Goal: Find contact information: Find contact information

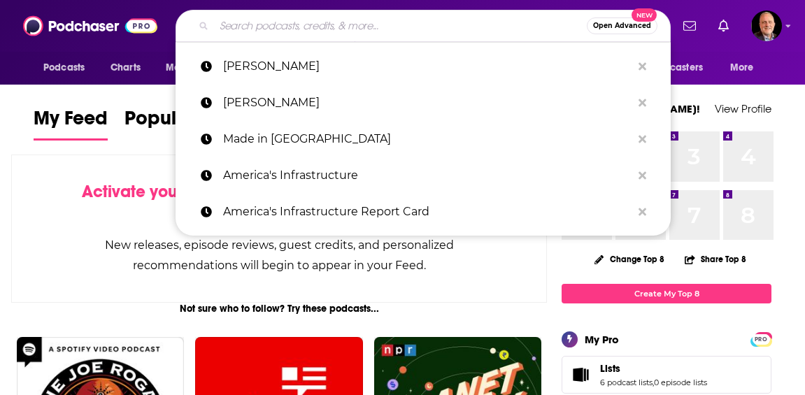
click at [376, 24] on input "Search podcasts, credits, & more..." at bounding box center [400, 26] width 373 height 22
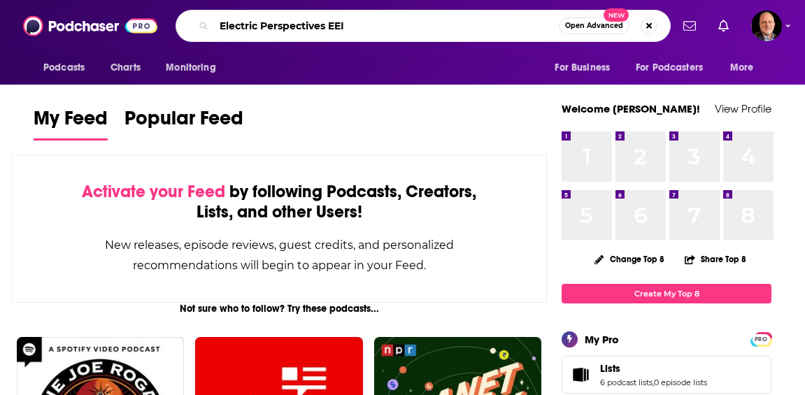
type input "Electric Perspectives EEI"
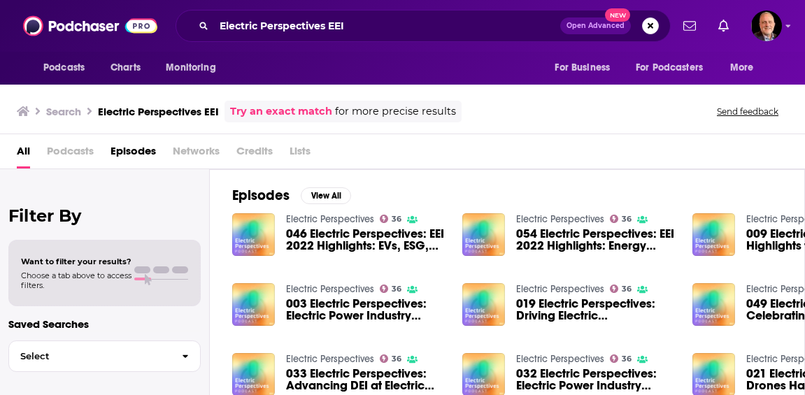
scroll to position [5, 0]
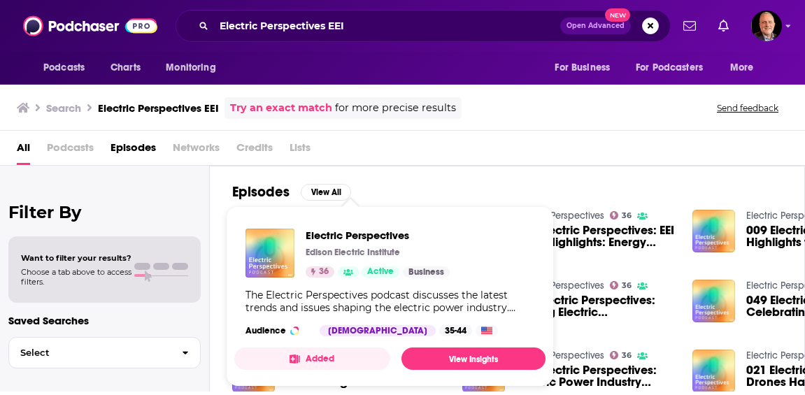
click at [345, 225] on div "Electric Perspectives Edison Electric Institute 36 Active Business The Electric…" at bounding box center [389, 283] width 311 height 130
click at [341, 232] on span "Electric Perspectives" at bounding box center [378, 235] width 144 height 13
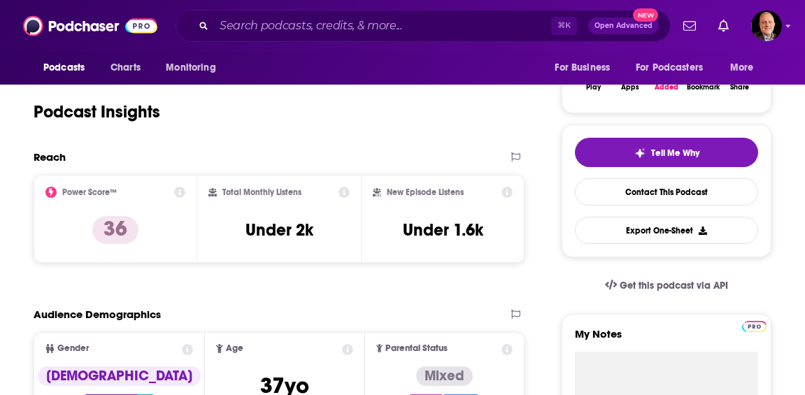
scroll to position [252, 0]
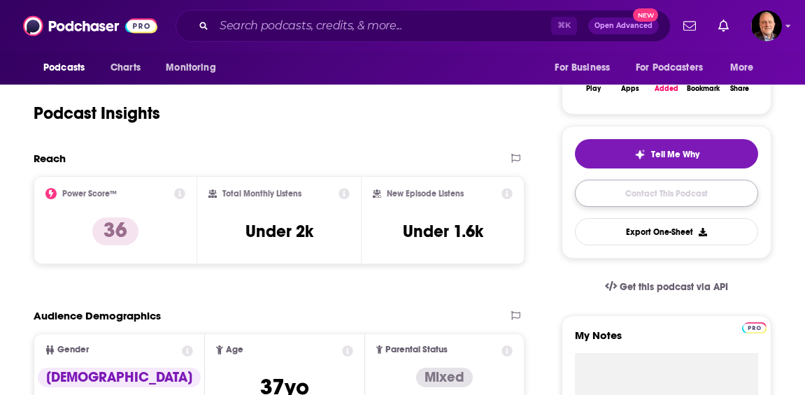
click at [648, 207] on link "Contact This Podcast" at bounding box center [666, 193] width 183 height 27
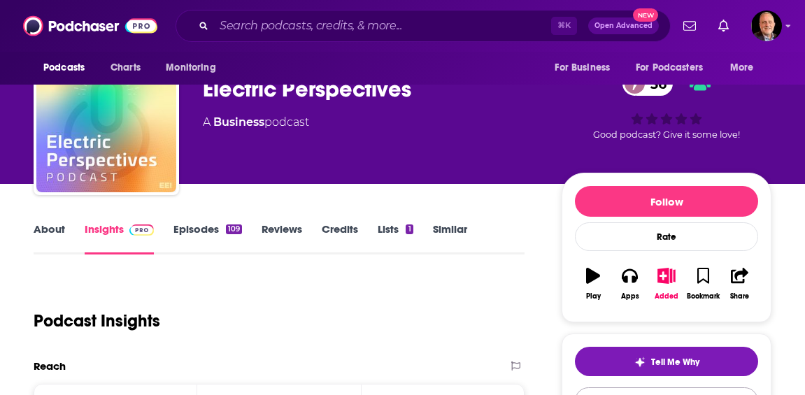
scroll to position [41, 0]
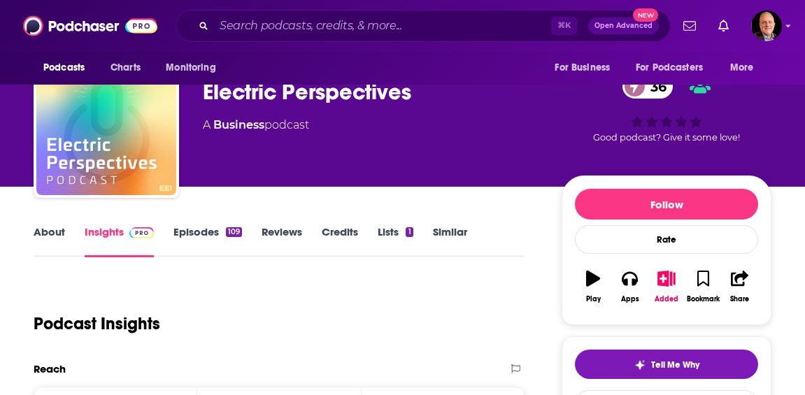
click at [119, 252] on link "Insights" at bounding box center [119, 241] width 69 height 32
click at [117, 246] on link "Insights" at bounding box center [119, 241] width 69 height 32
click at [122, 244] on link "Insights" at bounding box center [119, 241] width 69 height 32
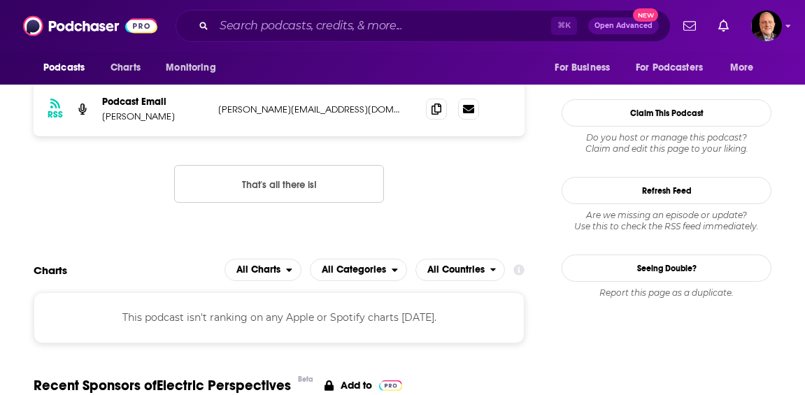
scroll to position [1225, 0]
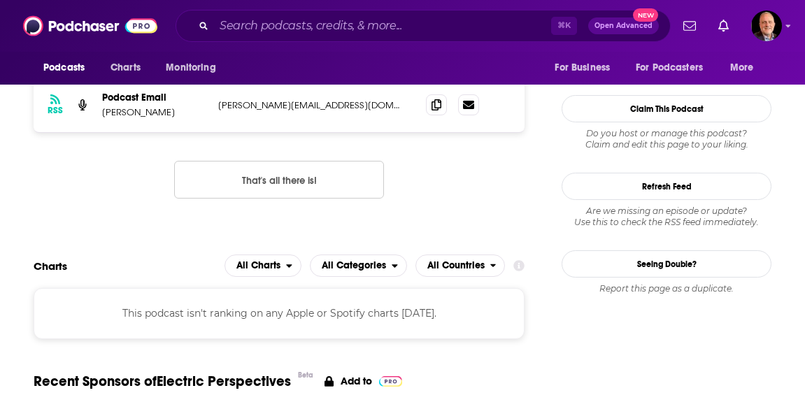
click at [157, 118] on p "[PERSON_NAME]" at bounding box center [154, 112] width 105 height 12
click at [134, 104] on p "Podcast Email" at bounding box center [154, 98] width 105 height 12
click at [441, 110] on icon at bounding box center [437, 104] width 10 height 11
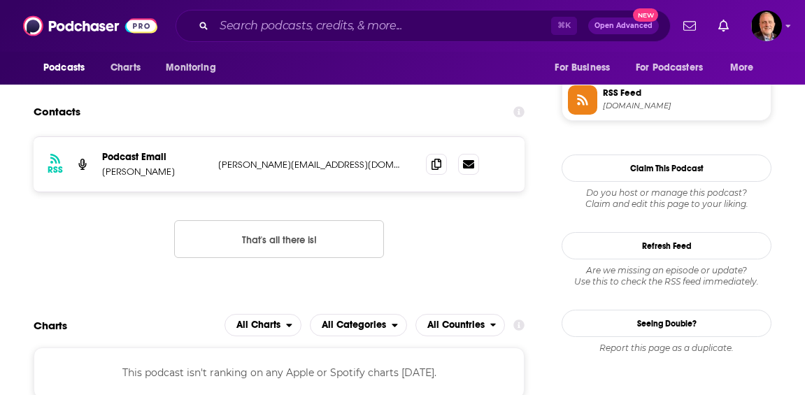
scroll to position [1169, 0]
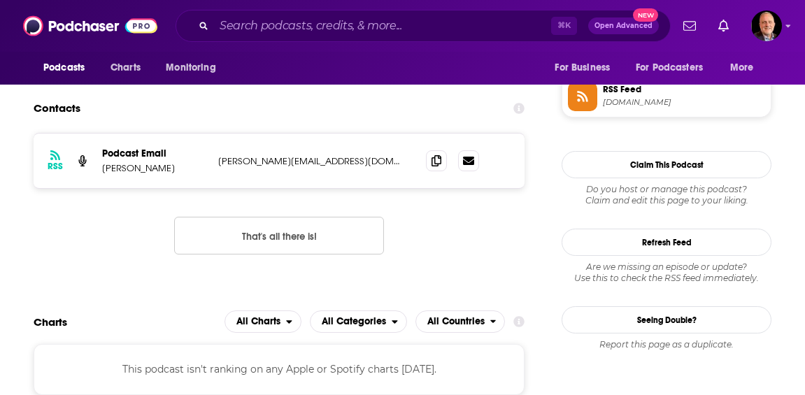
click at [136, 174] on p "[PERSON_NAME]" at bounding box center [154, 168] width 105 height 12
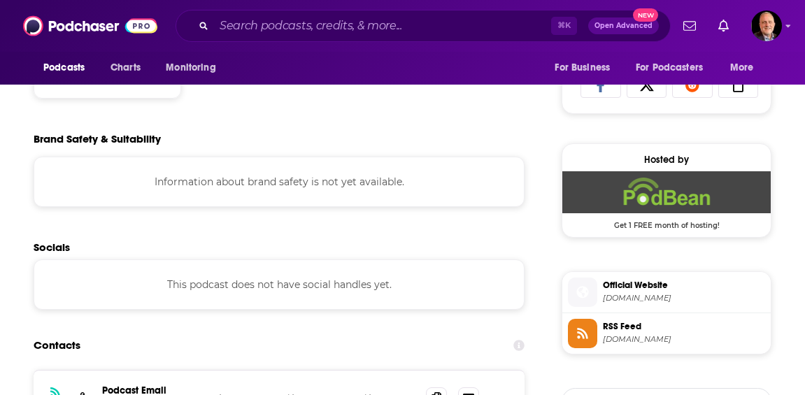
scroll to position [930, 0]
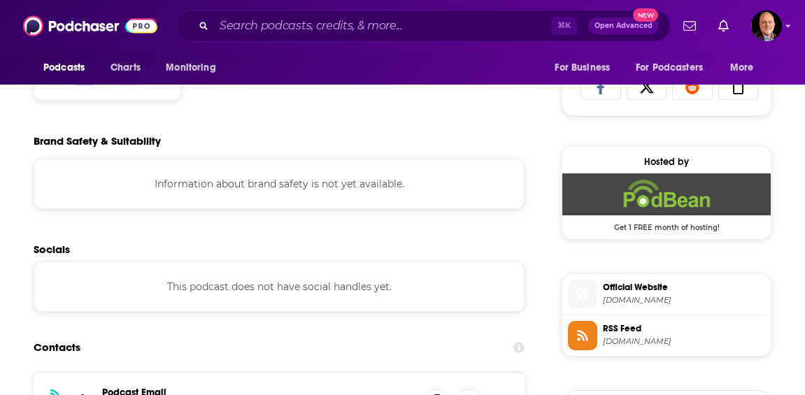
click at [642, 294] on span "Official Website" at bounding box center [684, 287] width 162 height 13
